Goal: Task Accomplishment & Management: Manage account settings

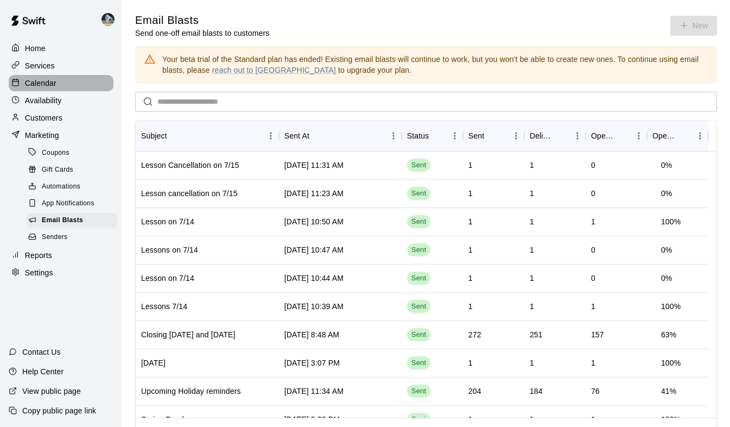
click at [39, 81] on p "Calendar" at bounding box center [40, 83] width 31 height 11
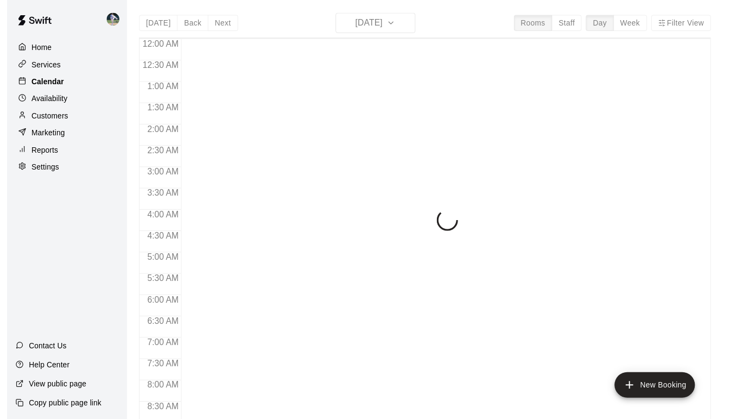
scroll to position [438, 0]
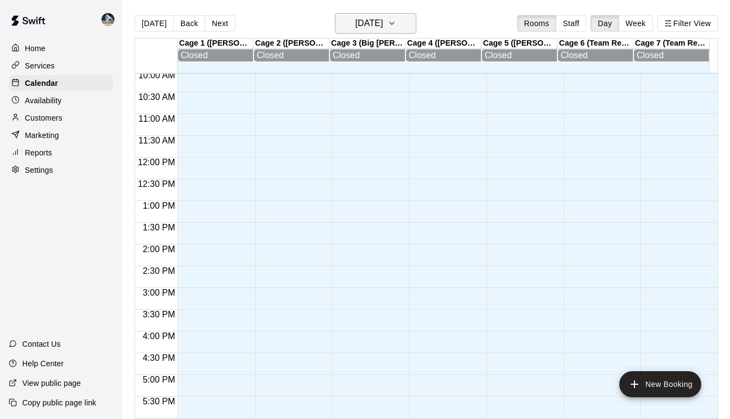
click at [396, 20] on icon "button" at bounding box center [392, 23] width 9 height 13
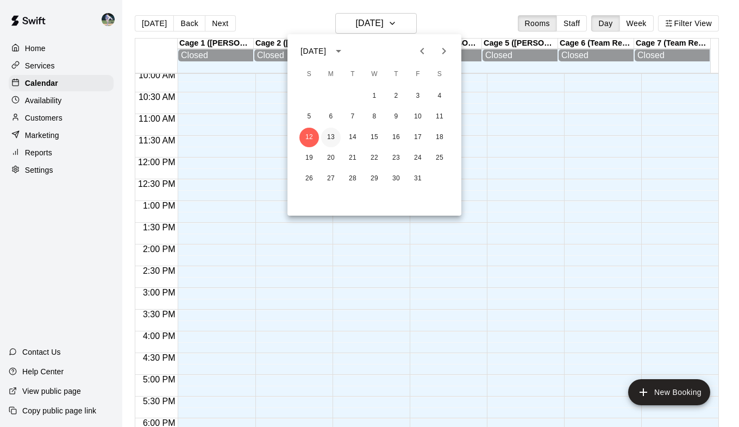
click at [331, 134] on button "13" at bounding box center [331, 138] width 20 height 20
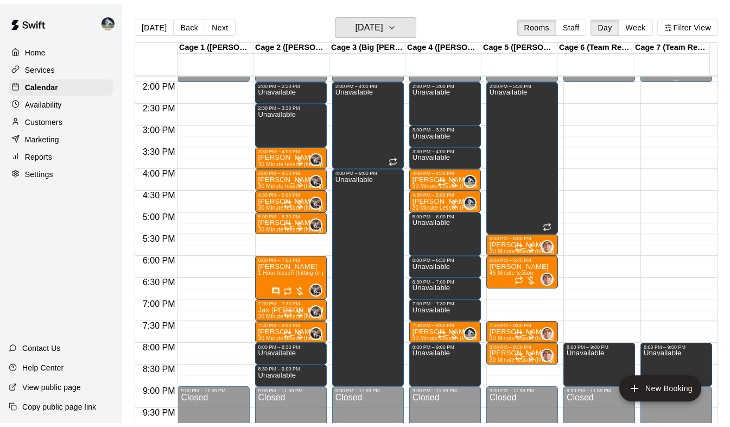
scroll to position [603, 0]
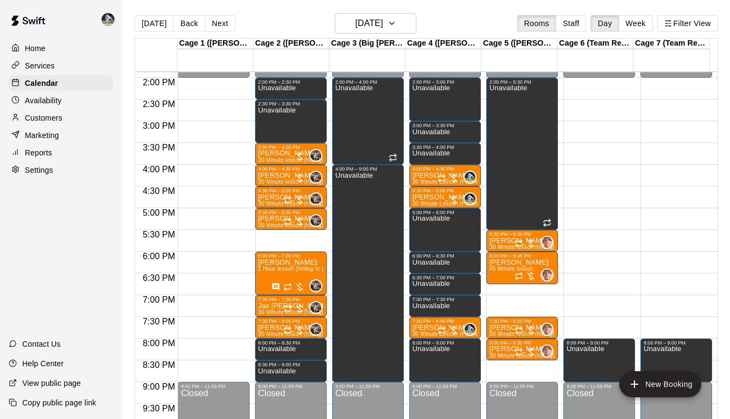
click at [42, 123] on p "Customers" at bounding box center [43, 117] width 37 height 11
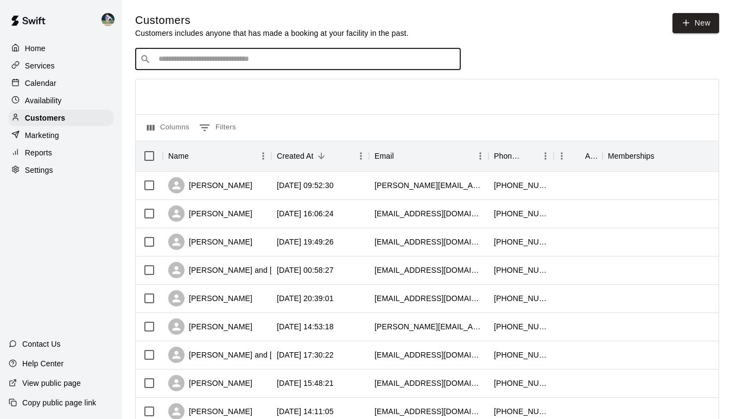
click at [210, 65] on input "Search customers by name or email" at bounding box center [305, 59] width 301 height 11
type input "****"
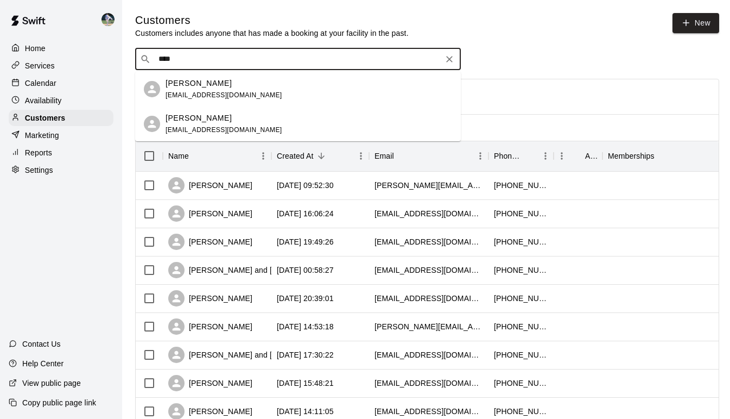
click at [218, 125] on div "[PERSON_NAME] [EMAIL_ADDRESS][DOMAIN_NAME]" at bounding box center [224, 123] width 117 height 23
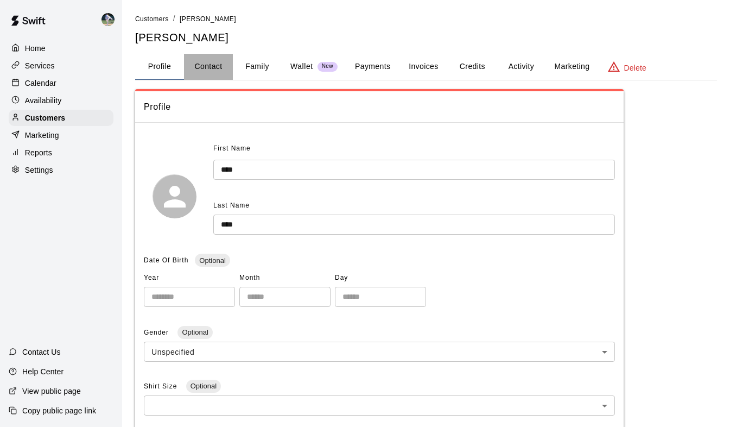
click at [206, 67] on button "Contact" at bounding box center [208, 67] width 49 height 26
select select "**"
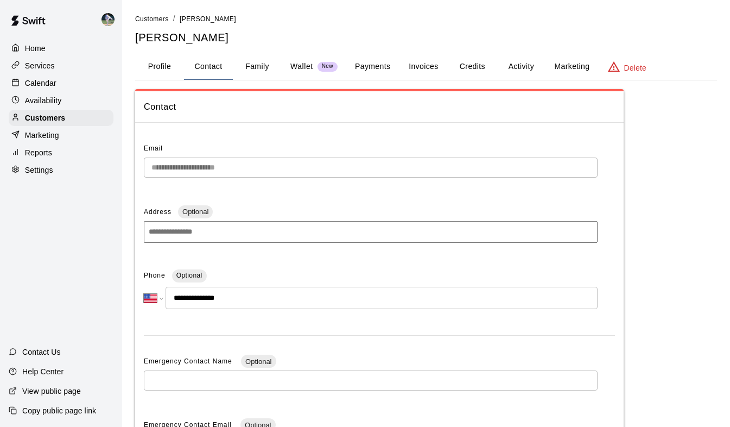
click at [44, 83] on p "Calendar" at bounding box center [40, 83] width 31 height 11
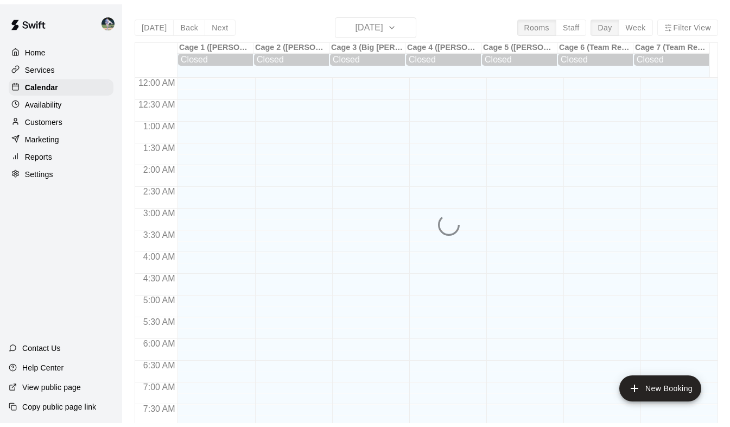
scroll to position [439, 0]
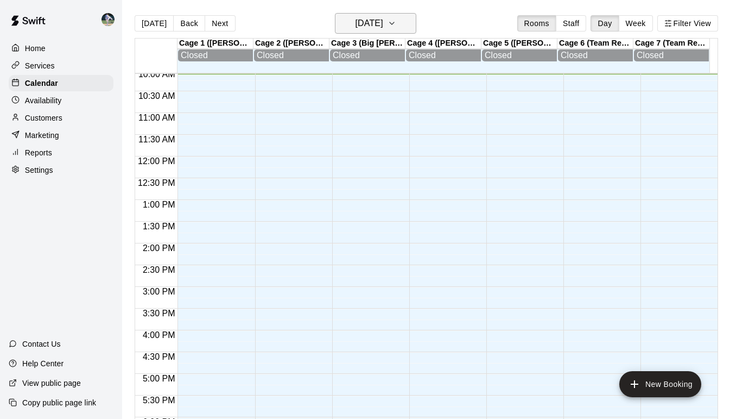
click at [396, 26] on icon "button" at bounding box center [392, 23] width 9 height 13
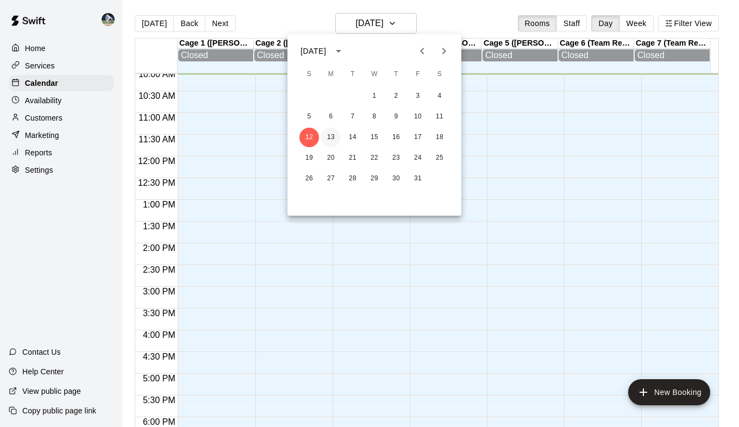
click at [330, 141] on button "13" at bounding box center [331, 138] width 20 height 20
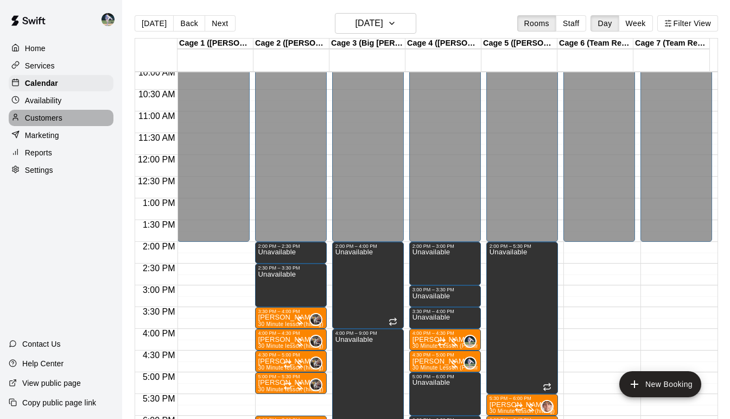
click at [45, 119] on p "Customers" at bounding box center [43, 117] width 37 height 11
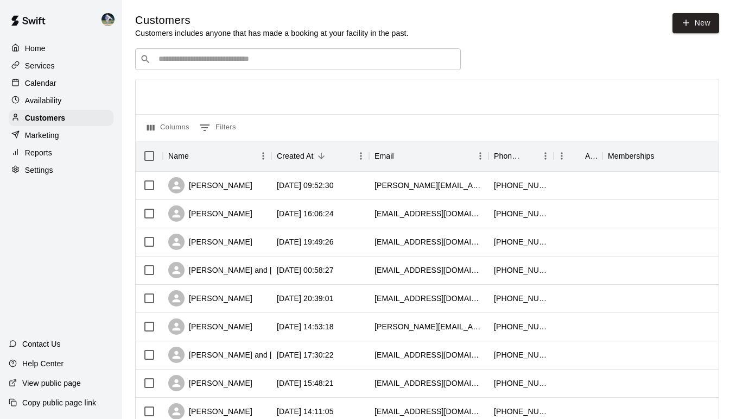
click at [210, 61] on input "Search customers by name or email" at bounding box center [305, 59] width 301 height 11
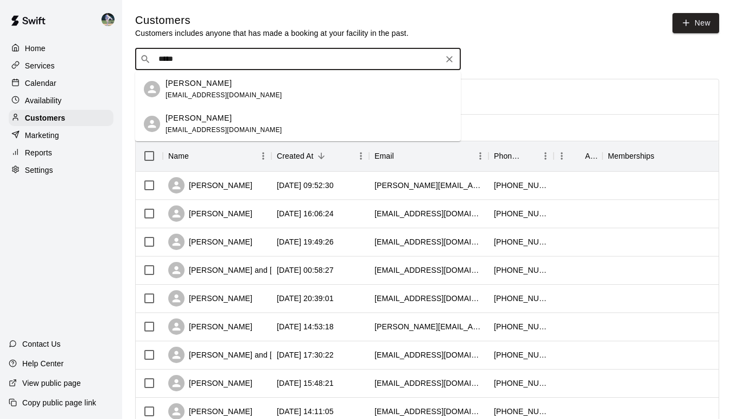
type input "******"
click at [195, 90] on div "[PERSON_NAME] [PERSON_NAME][EMAIL_ADDRESS][DOMAIN_NAME]" at bounding box center [224, 89] width 117 height 23
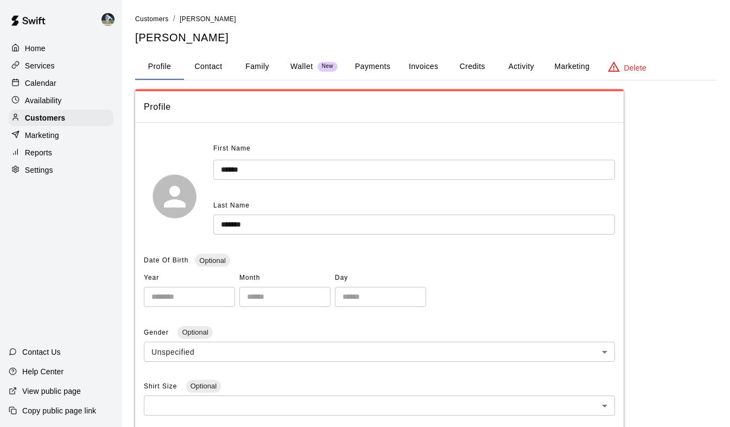
click at [215, 70] on button "Contact" at bounding box center [208, 67] width 49 height 26
select select "**"
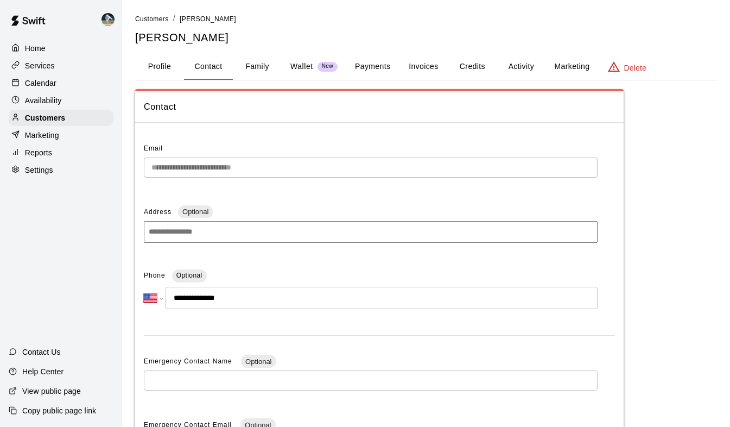
click at [46, 81] on p "Calendar" at bounding box center [40, 83] width 31 height 11
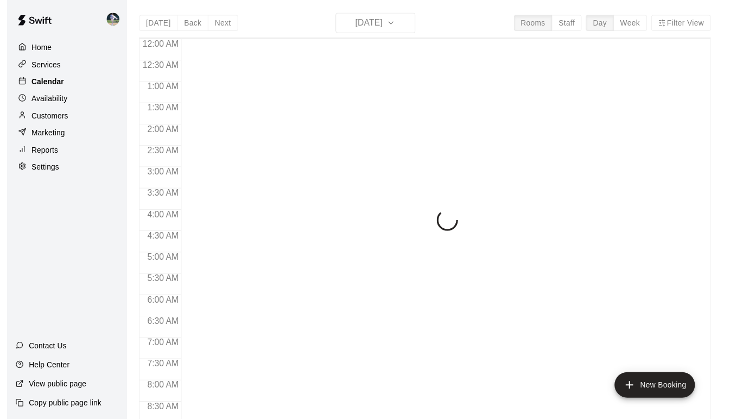
scroll to position [445, 0]
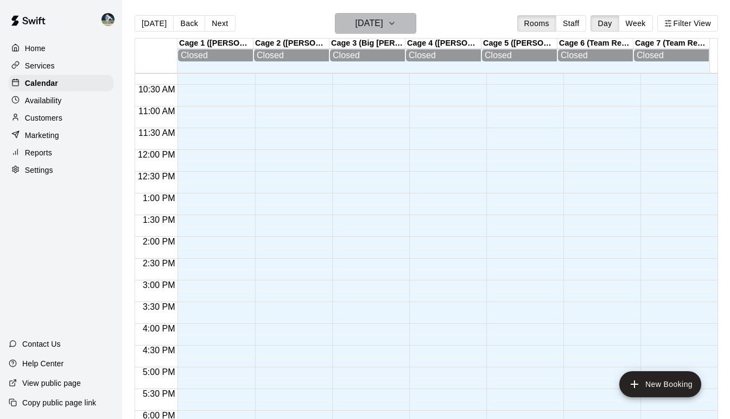
click at [405, 31] on button "[DATE]" at bounding box center [375, 23] width 81 height 21
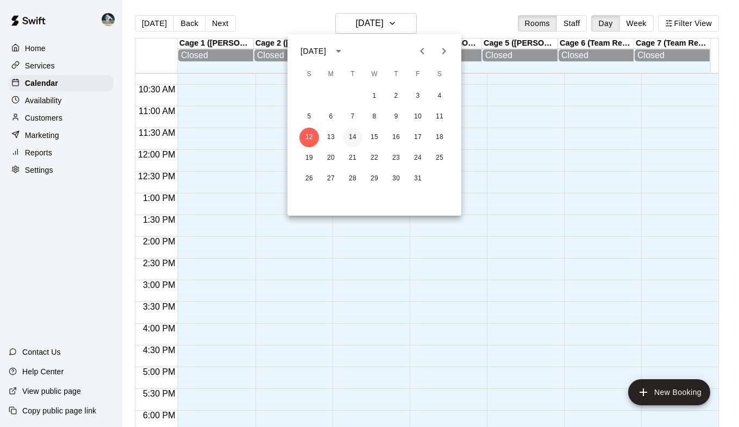
click at [356, 133] on button "14" at bounding box center [353, 138] width 20 height 20
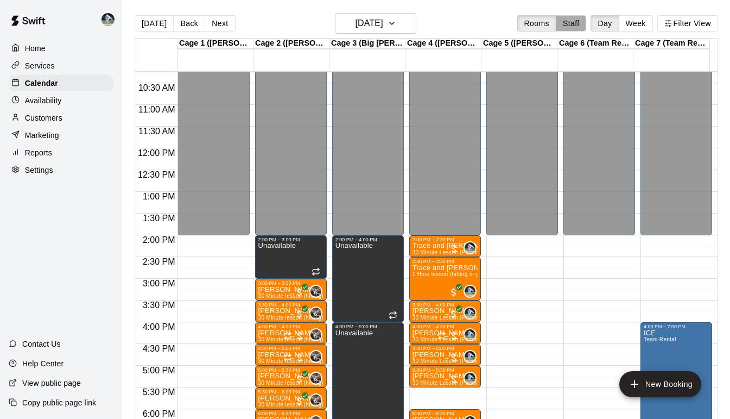
click at [564, 29] on button "Staff" at bounding box center [571, 23] width 31 height 16
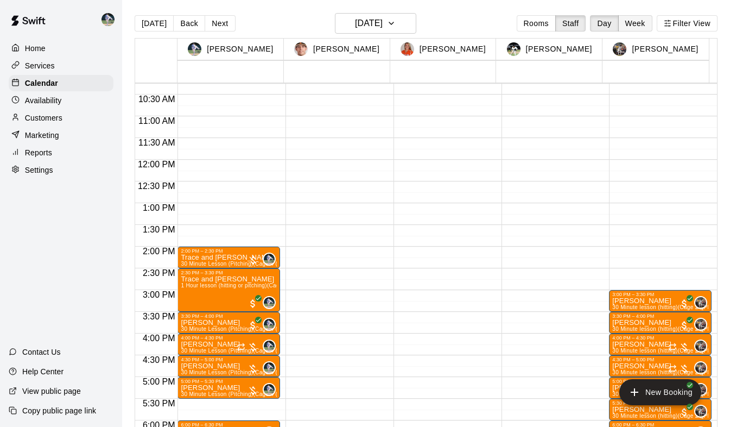
click at [638, 24] on button "Week" at bounding box center [636, 23] width 34 height 16
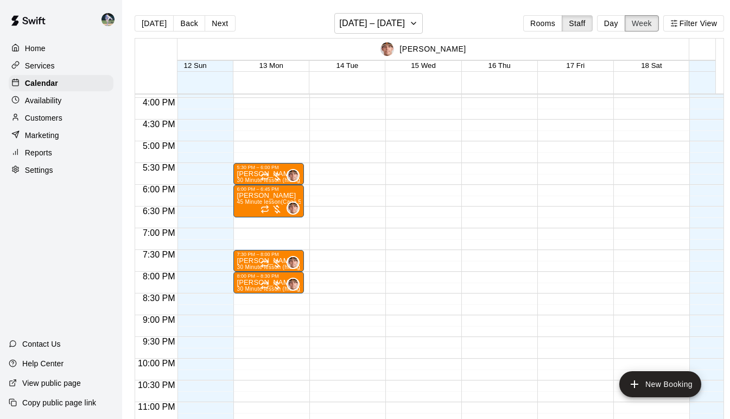
scroll to position [693, 552]
click at [240, 287] on span "30 Minute lesson (hitting) (Cage 5 ([PERSON_NAME]))" at bounding box center [307, 288] width 141 height 6
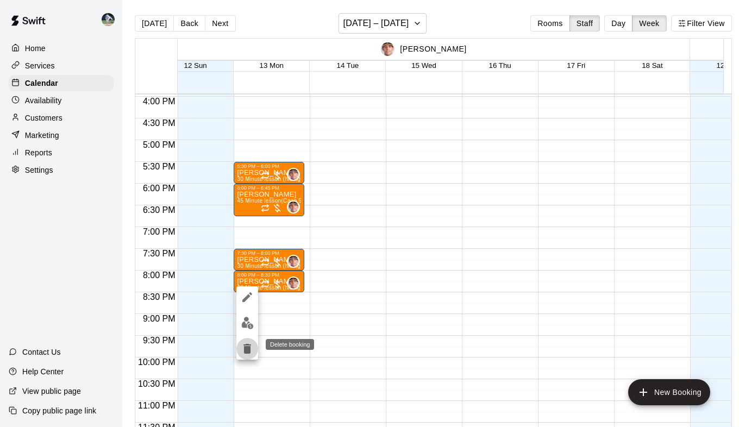
click at [249, 350] on icon "delete" at bounding box center [247, 349] width 8 height 10
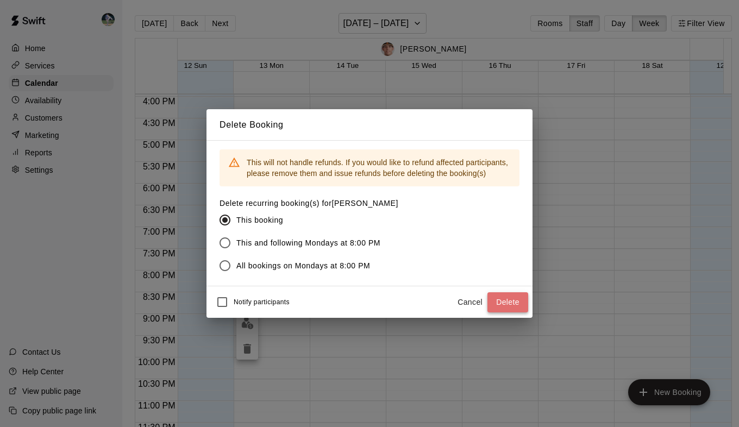
click at [504, 300] on button "Delete" at bounding box center [507, 302] width 41 height 20
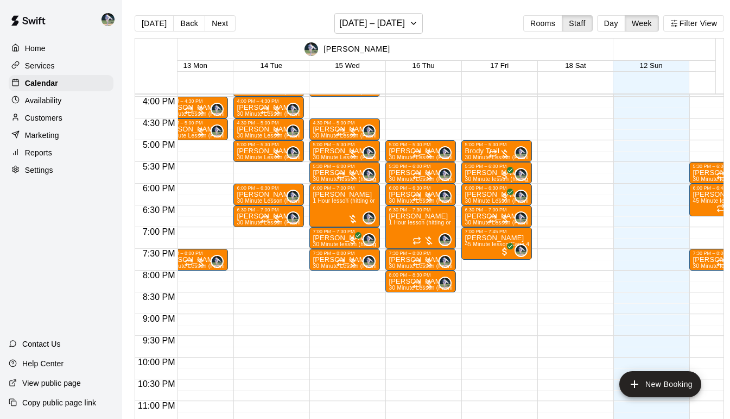
scroll to position [0, 0]
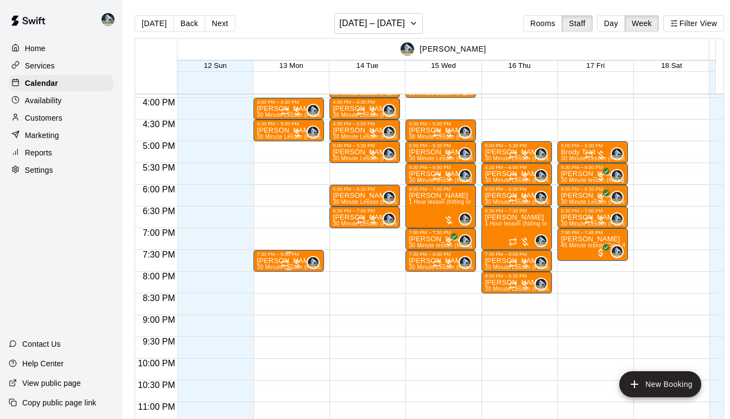
click at [260, 257] on div "7:30 PM – 8:00 PM" at bounding box center [289, 253] width 64 height 5
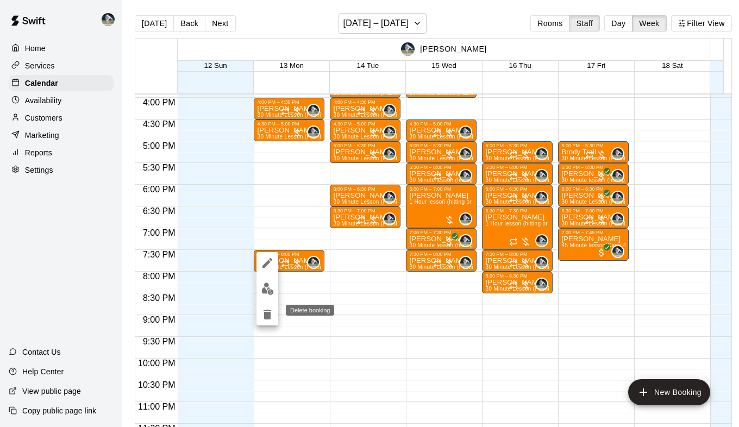
click at [267, 321] on button "delete" at bounding box center [267, 315] width 22 height 22
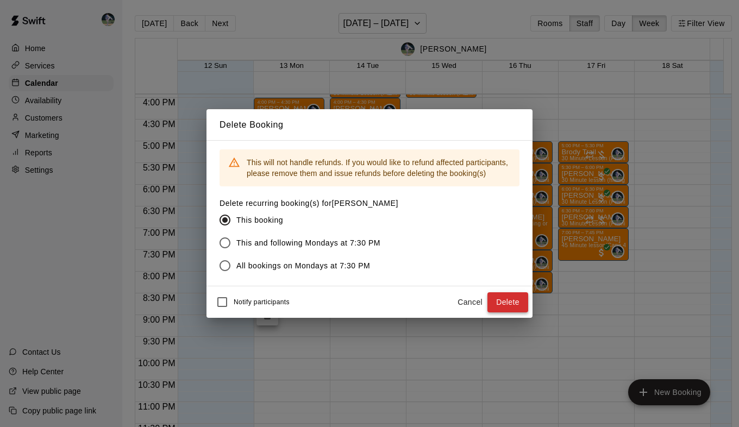
click at [496, 299] on button "Delete" at bounding box center [507, 302] width 41 height 20
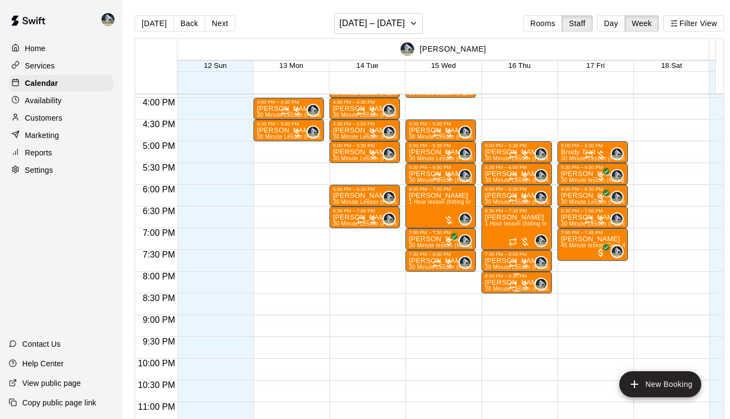
click at [494, 282] on p "[PERSON_NAME]" at bounding box center [517, 282] width 64 height 0
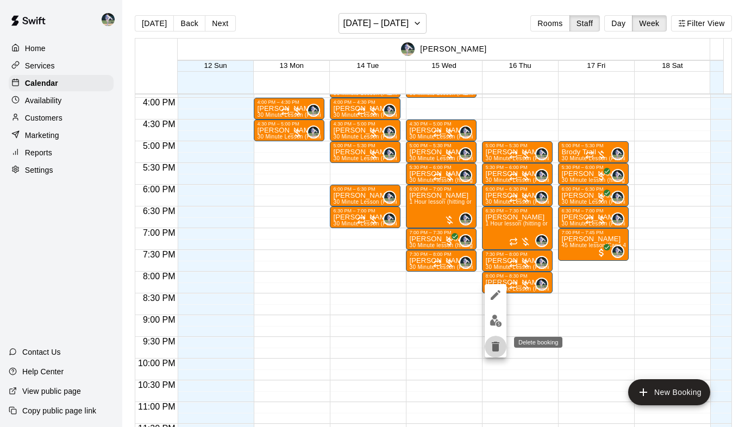
click at [497, 345] on icon "delete" at bounding box center [496, 347] width 8 height 10
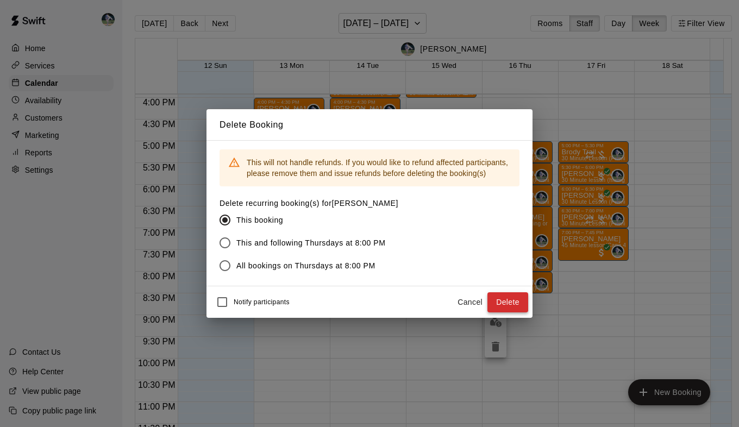
click at [508, 305] on button "Delete" at bounding box center [507, 302] width 41 height 20
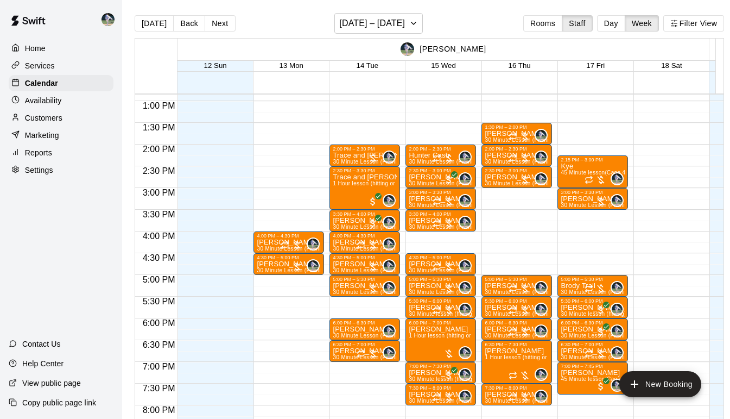
scroll to position [559, 0]
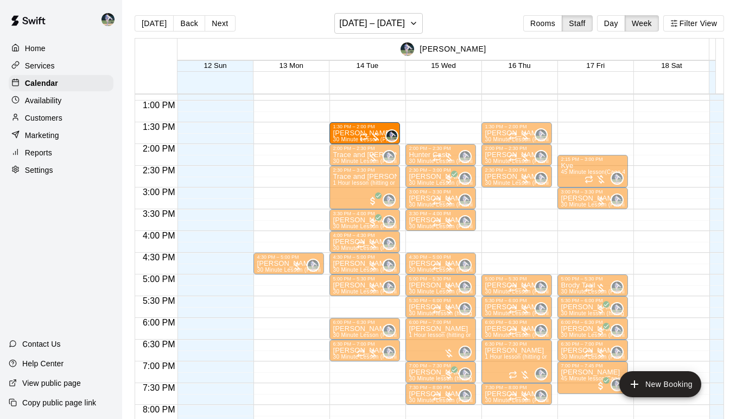
drag, startPoint x: 266, startPoint y: 245, endPoint x: 357, endPoint y: 140, distance: 139.0
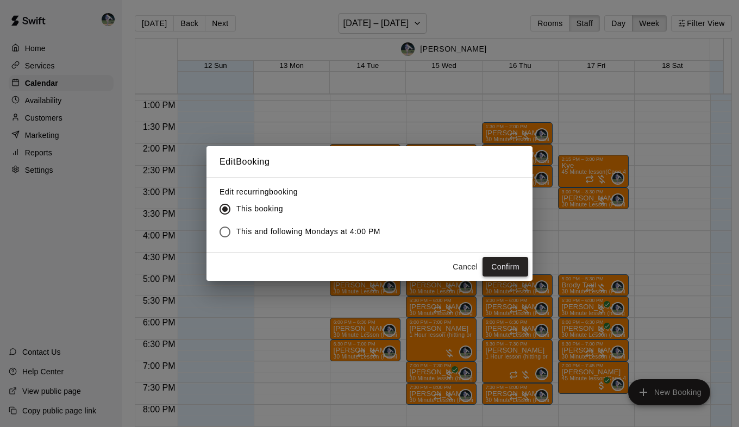
click at [509, 269] on button "Confirm" at bounding box center [505, 267] width 46 height 20
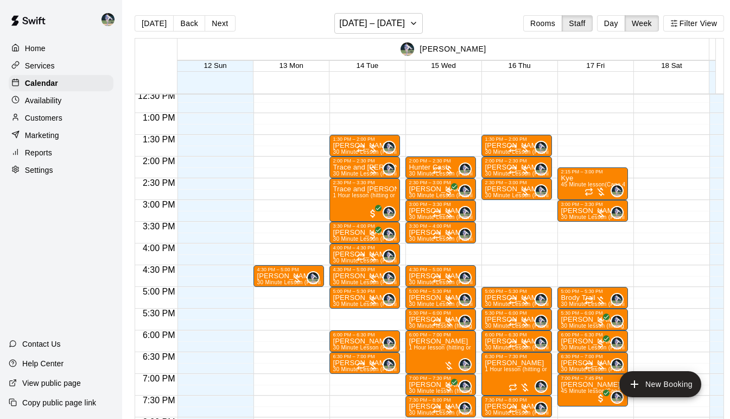
scroll to position [547, 0]
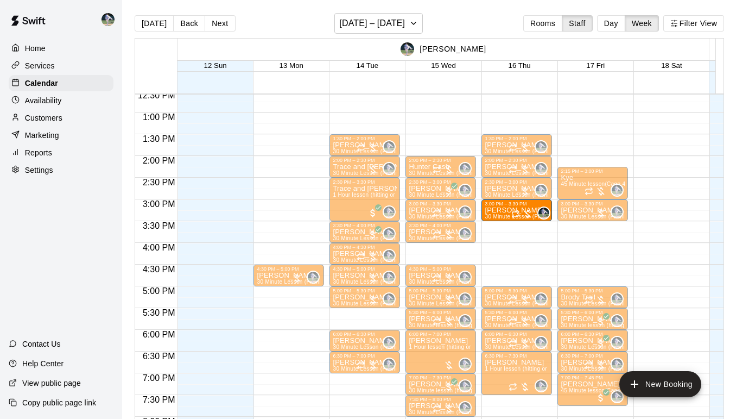
drag, startPoint x: 495, startPoint y: 404, endPoint x: 501, endPoint y: 215, distance: 188.5
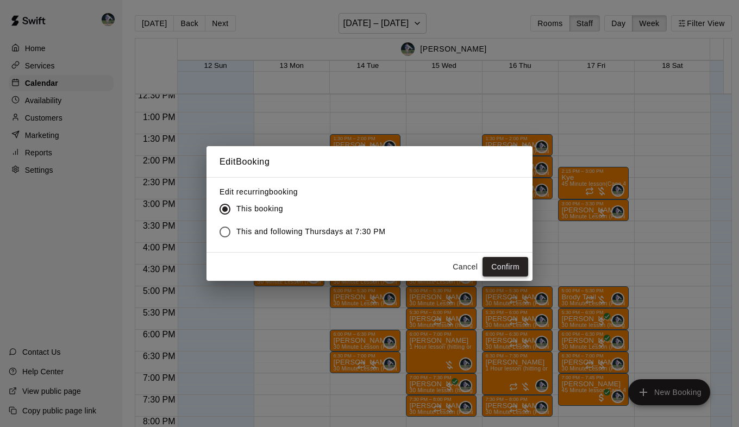
click at [506, 264] on button "Confirm" at bounding box center [505, 267] width 46 height 20
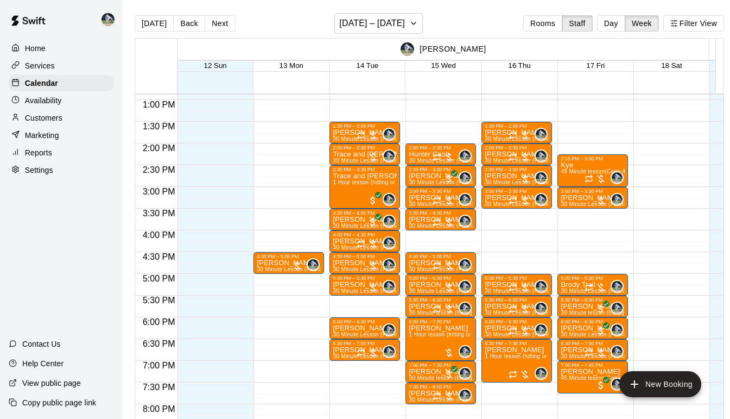
scroll to position [560, 0]
